Goal: Information Seeking & Learning: Learn about a topic

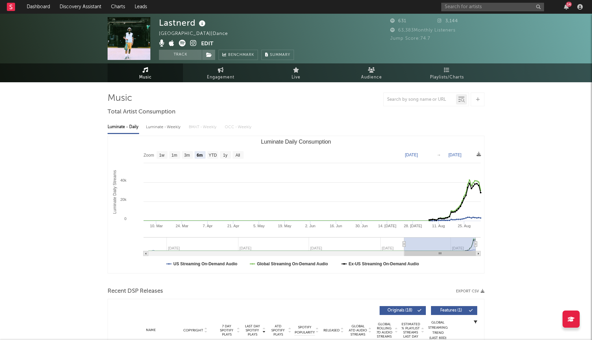
select select "6m"
click at [90, 9] on link "Discovery Assistant" at bounding box center [80, 7] width 51 height 14
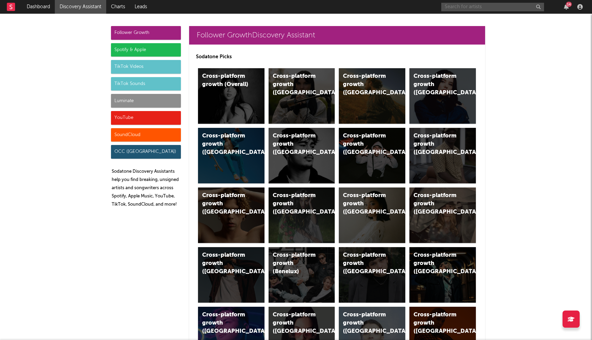
click at [453, 9] on input "text" at bounding box center [493, 7] width 103 height 9
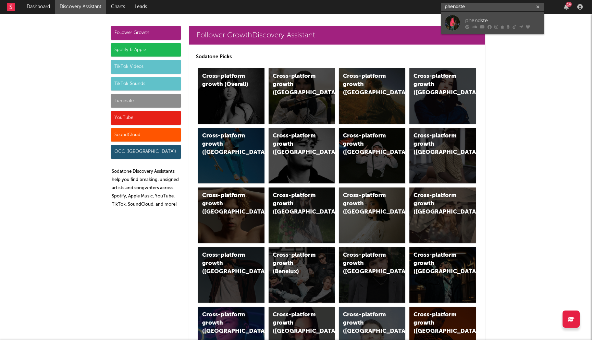
type input "phendste"
click at [481, 23] on div "phendste" at bounding box center [503, 20] width 75 height 8
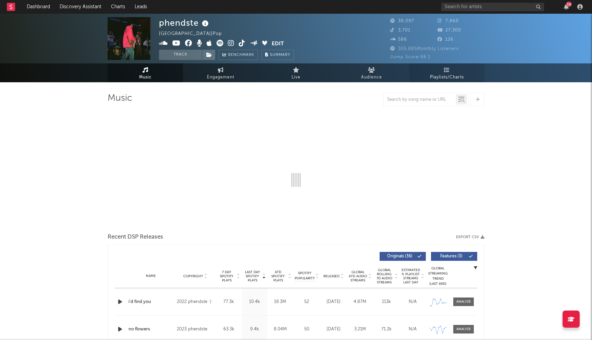
select select "6m"
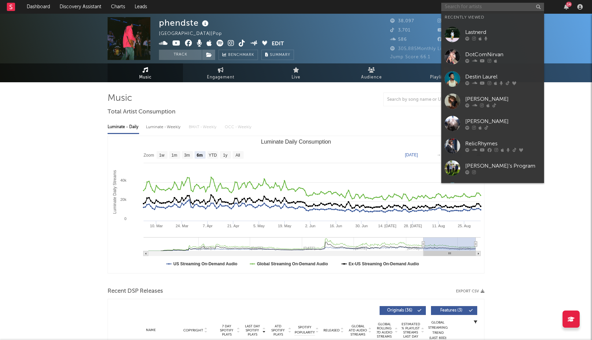
click at [455, 6] on input "text" at bounding box center [493, 7] width 103 height 9
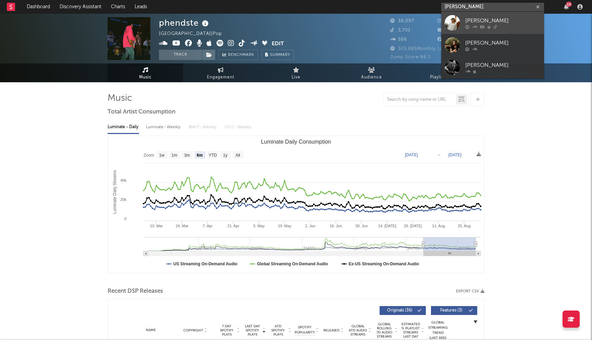
type input "[PERSON_NAME]"
click at [474, 24] on div "[PERSON_NAME]" at bounding box center [503, 20] width 75 height 8
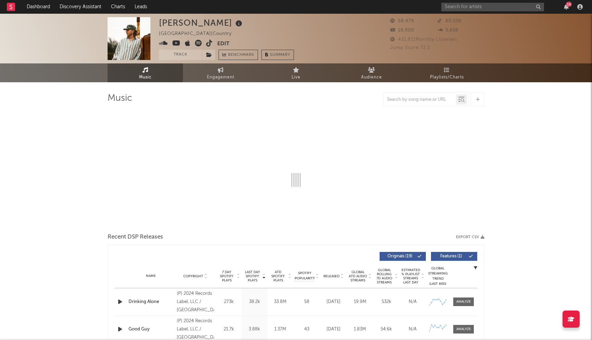
select select "6m"
